Goal: Check status: Check status

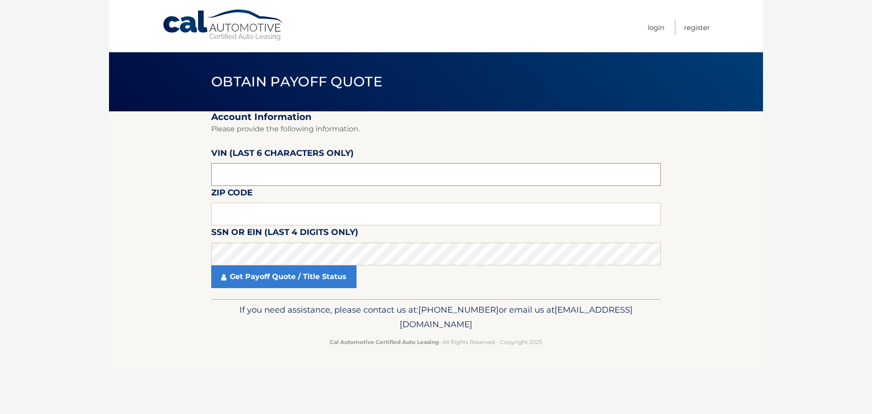
click at [327, 172] on input "text" at bounding box center [436, 174] width 450 height 23
click at [305, 175] on input "text" at bounding box center [436, 174] width 450 height 23
paste input "081666"
type input "081666"
click at [385, 214] on input "text" at bounding box center [436, 214] width 450 height 23
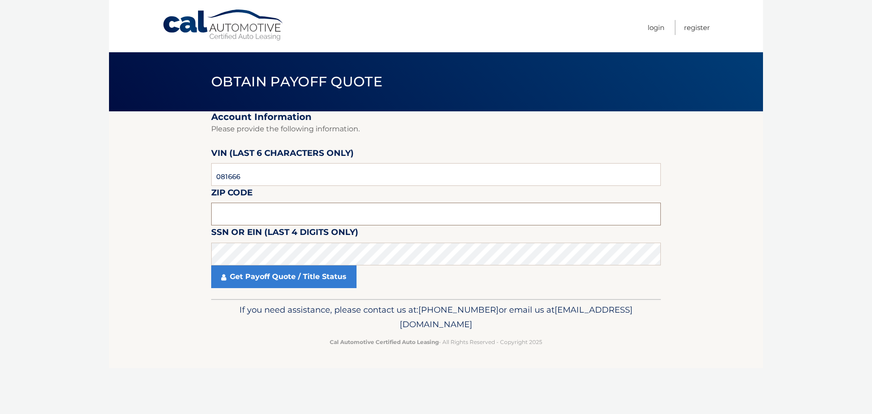
click at [354, 215] on input "text" at bounding box center [436, 214] width 450 height 23
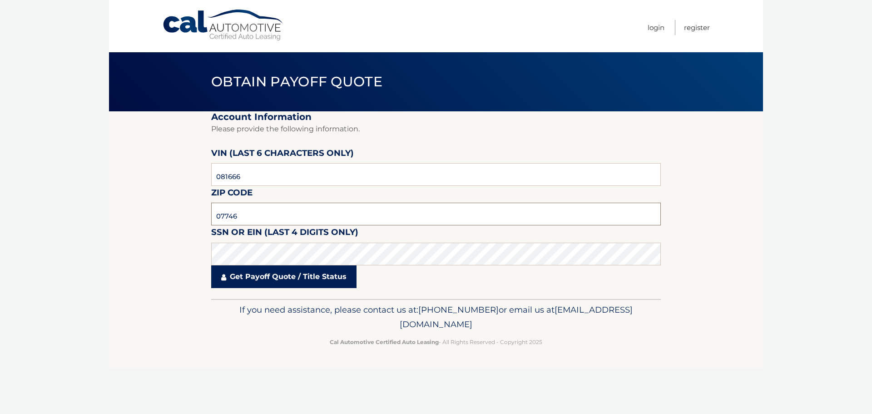
type input "07746"
click at [296, 281] on link "Get Payoff Quote / Title Status" at bounding box center [283, 276] width 145 height 23
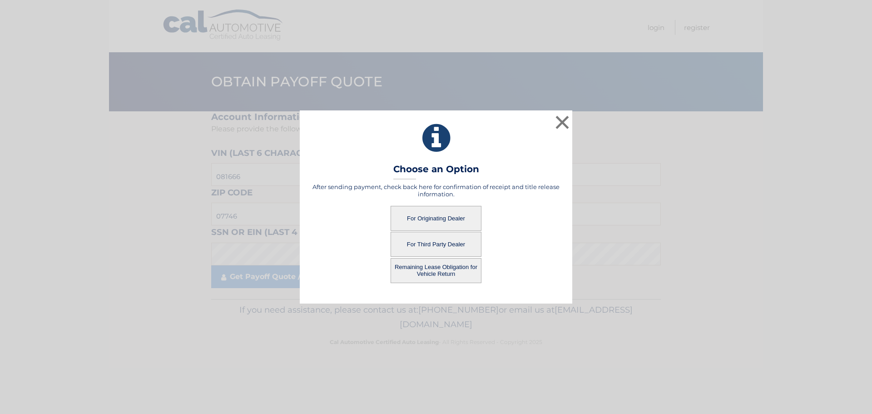
click at [430, 221] on button "For Originating Dealer" at bounding box center [436, 218] width 91 height 25
click at [434, 216] on button "For Originating Dealer" at bounding box center [436, 218] width 91 height 25
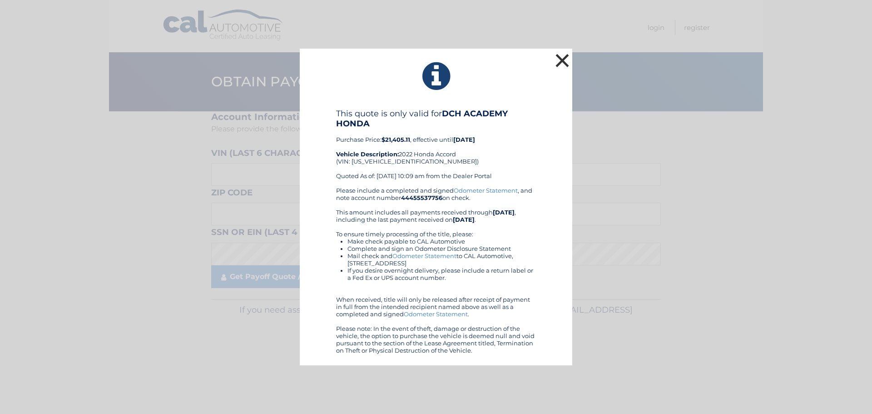
click at [561, 65] on button "×" at bounding box center [562, 60] width 18 height 18
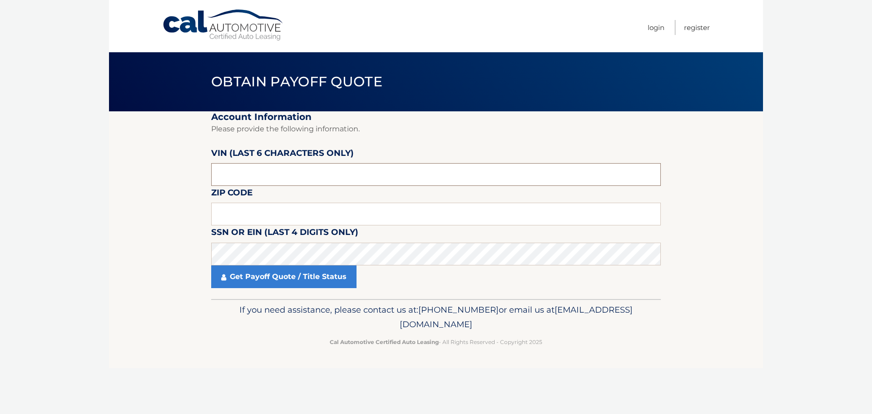
click at [343, 178] on input "text" at bounding box center [436, 174] width 450 height 23
paste input "081666"
type input "081666"
click at [262, 216] on input "text" at bounding box center [436, 214] width 450 height 23
type input "07746"
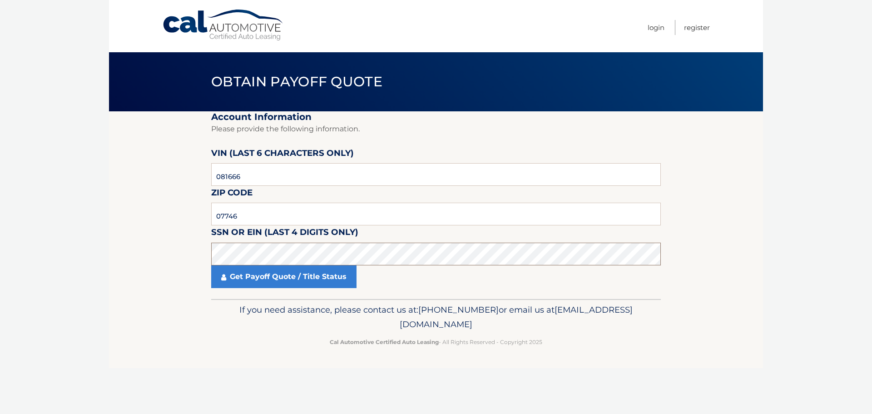
click at [178, 257] on section "Account Information Please provide the following information. VIN (last 6 chara…" at bounding box center [436, 205] width 654 height 188
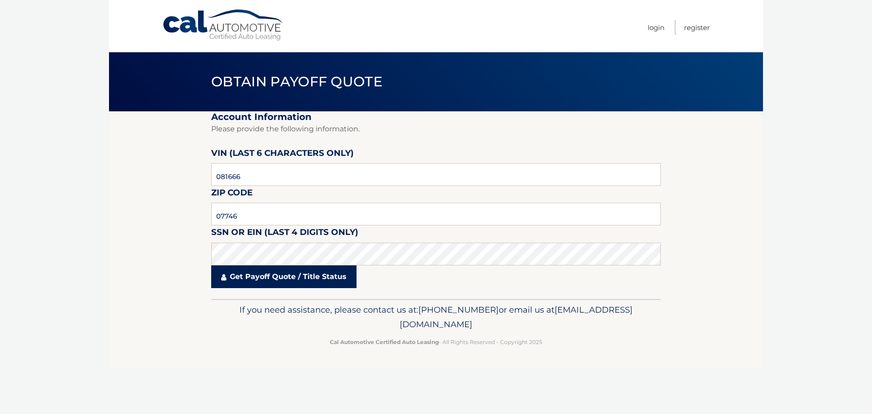
click at [274, 282] on link "Get Payoff Quote / Title Status" at bounding box center [283, 276] width 145 height 23
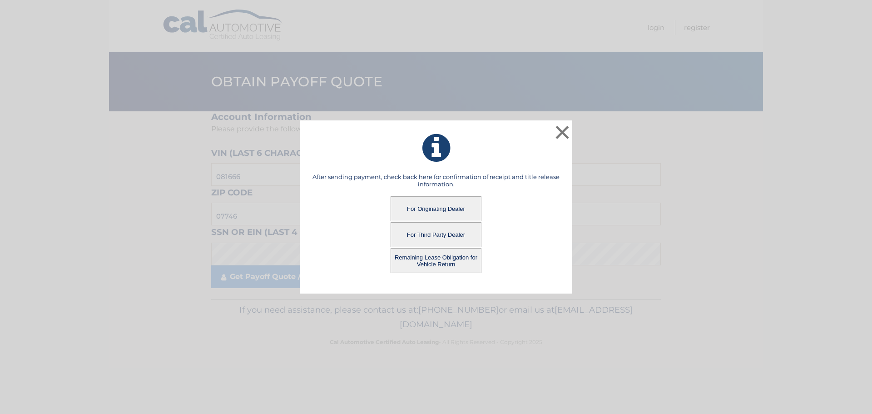
click at [421, 232] on button "For Third Party Dealer" at bounding box center [436, 234] width 91 height 25
